Goal: Check status: Check status

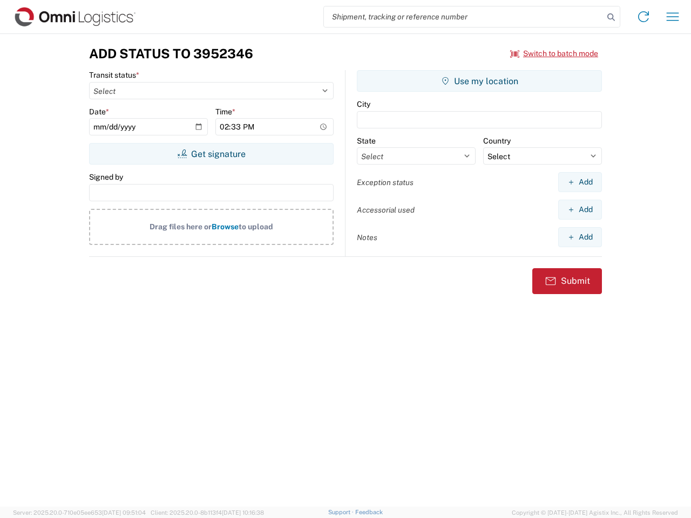
click at [464, 17] on input "search" at bounding box center [464, 16] width 280 height 21
click at [611, 17] on icon at bounding box center [610, 17] width 15 height 15
click at [643, 17] on icon at bounding box center [643, 16] width 17 height 17
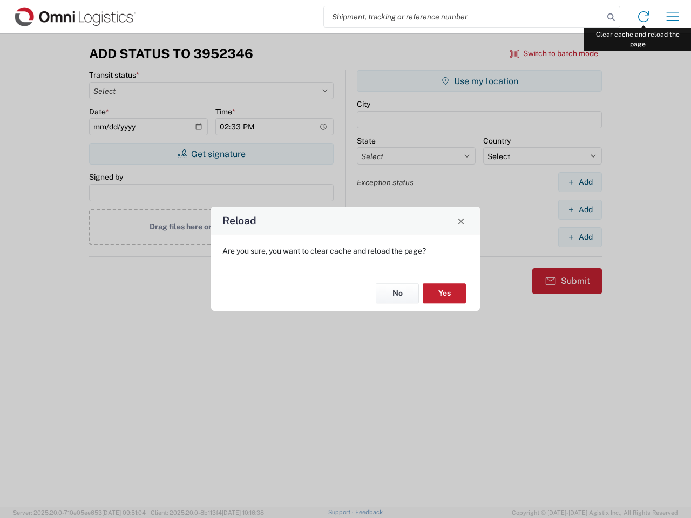
click at [672, 17] on div "Reload Are you sure, you want to clear cache and reload the page? No Yes" at bounding box center [345, 259] width 691 height 518
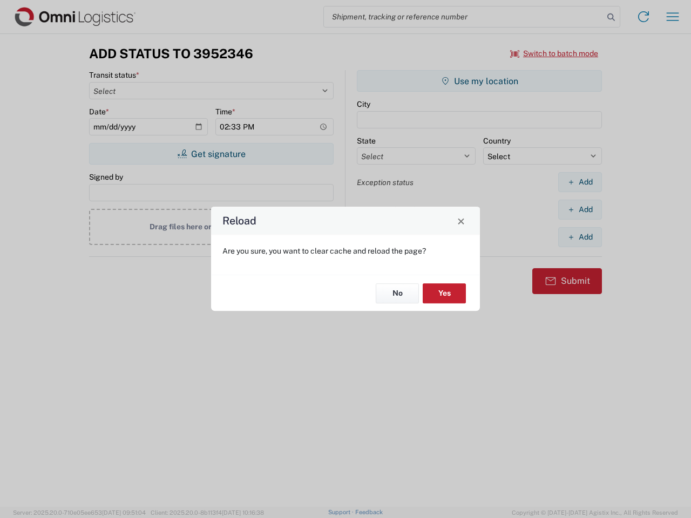
click at [554, 53] on div "Reload Are you sure, you want to clear cache and reload the page? No Yes" at bounding box center [345, 259] width 691 height 518
click at [211, 154] on div "Reload Are you sure, you want to clear cache and reload the page? No Yes" at bounding box center [345, 259] width 691 height 518
click at [479, 81] on div "Reload Are you sure, you want to clear cache and reload the page? No Yes" at bounding box center [345, 259] width 691 height 518
click at [580, 182] on div "Reload Are you sure, you want to clear cache and reload the page? No Yes" at bounding box center [345, 259] width 691 height 518
click at [580, 209] on div "Reload Are you sure, you want to clear cache and reload the page? No Yes" at bounding box center [345, 259] width 691 height 518
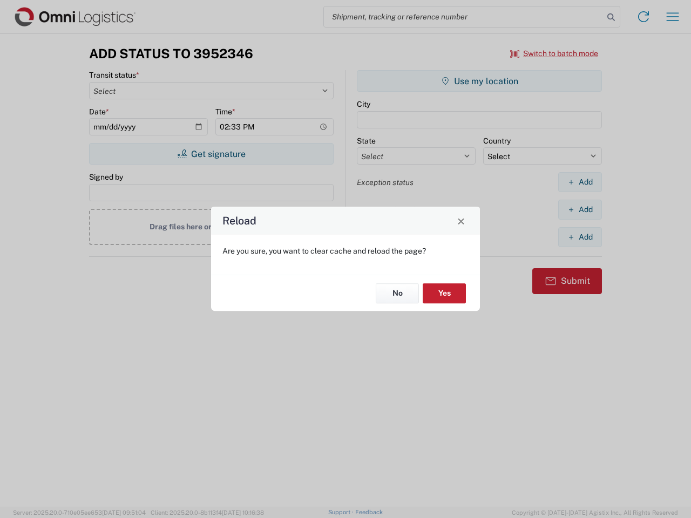
click at [580, 237] on div "Reload Are you sure, you want to clear cache and reload the page? No Yes" at bounding box center [345, 259] width 691 height 518
